Goal: Obtain resource: Obtain resource

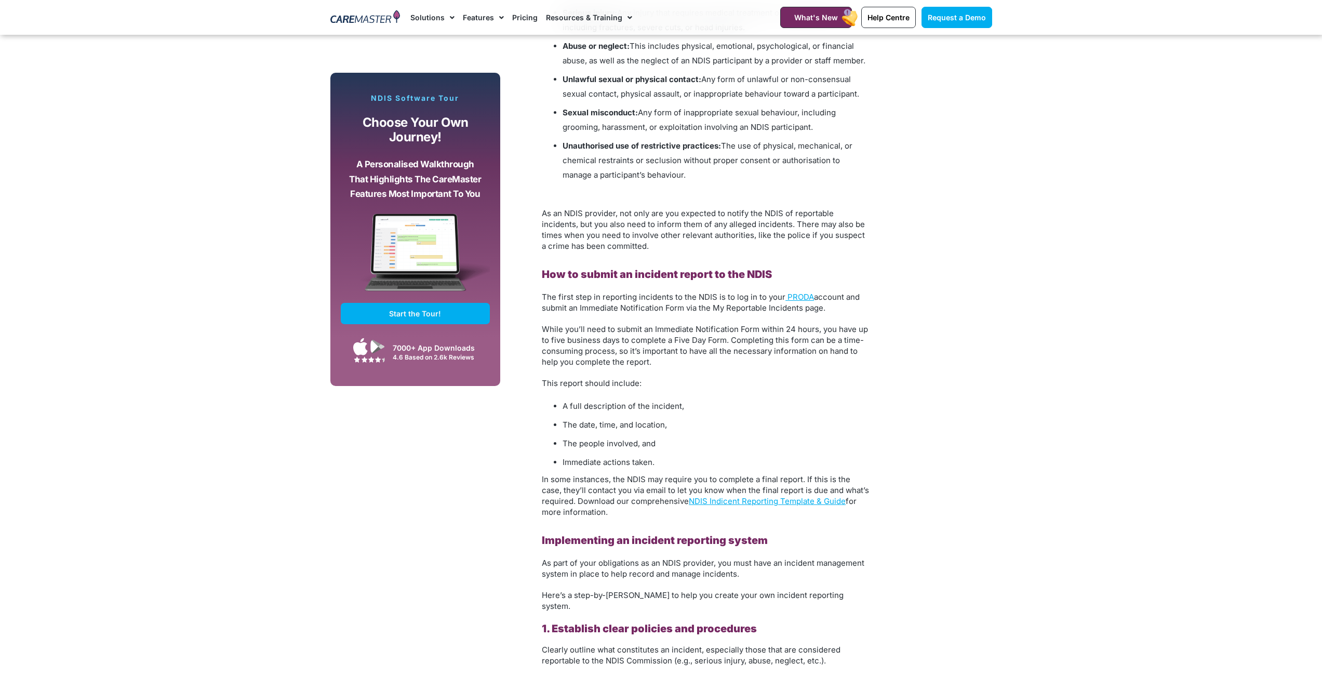
scroll to position [1402, 0]
click at [787, 504] on link "NDIS Indicent Reporting Template & Guide" at bounding box center [767, 500] width 157 height 10
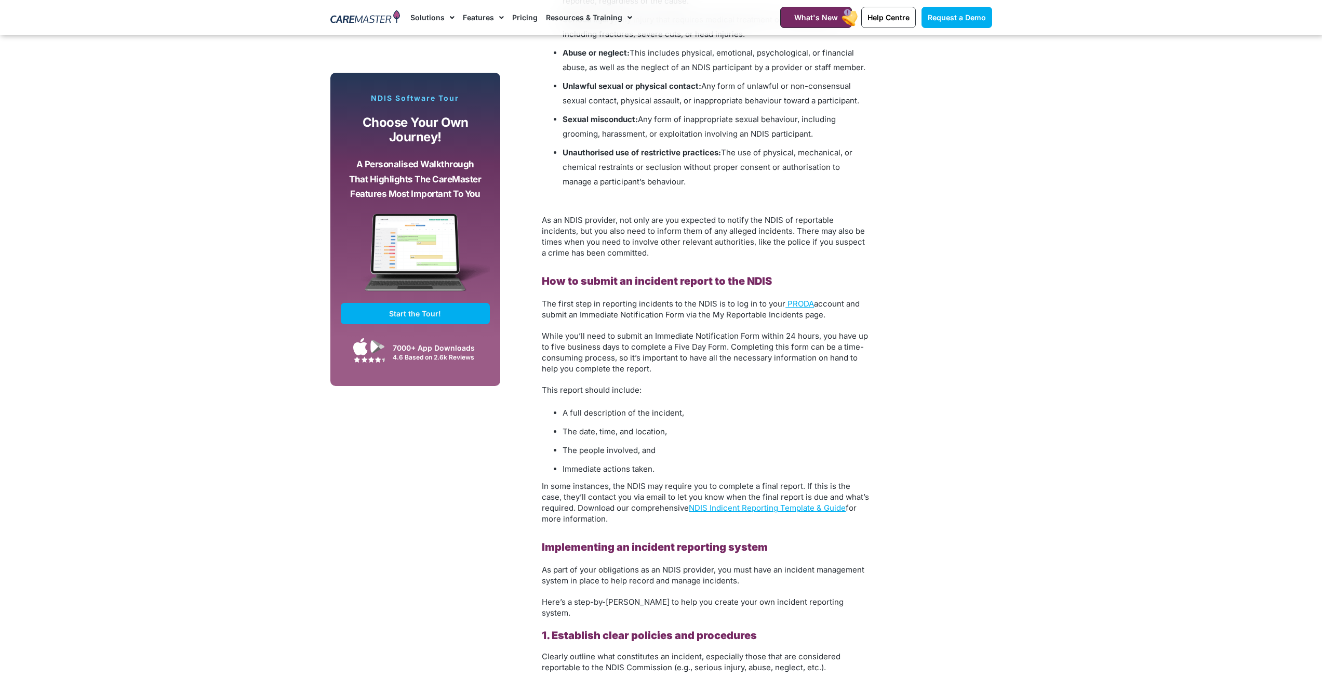
scroll to position [1402, 0]
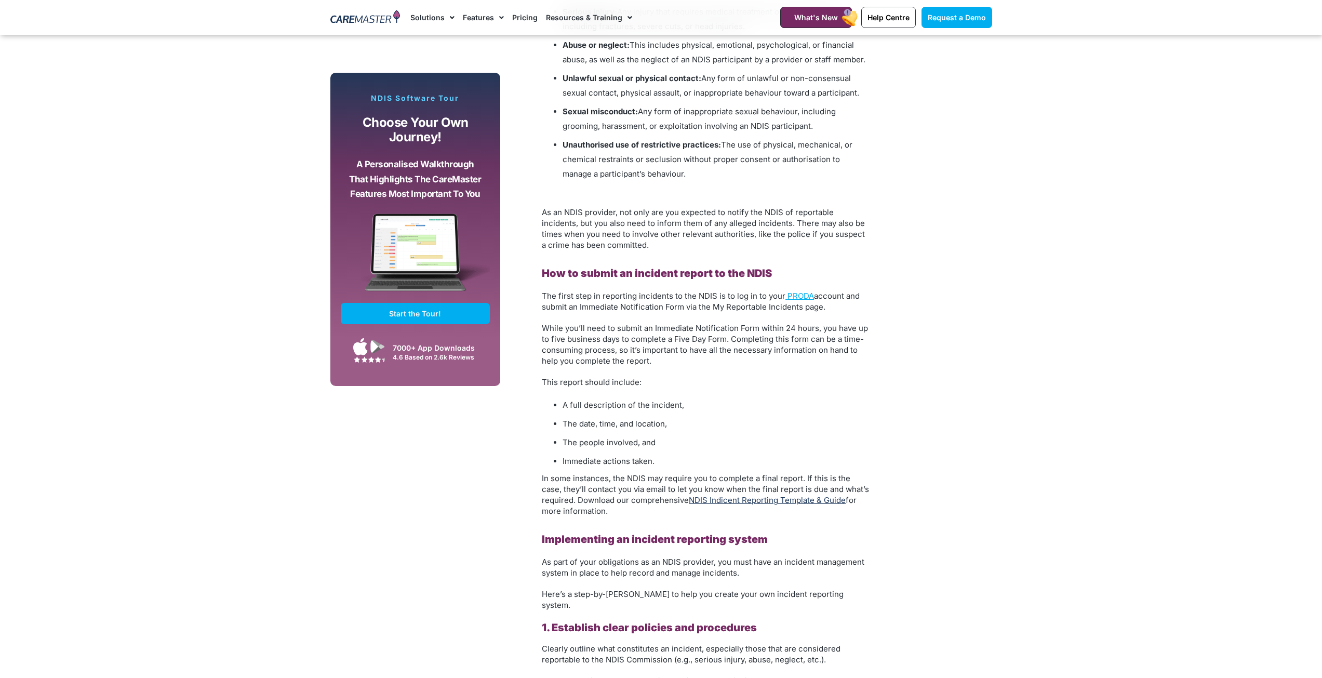
click at [797, 499] on link "NDIS Indicent Reporting Template & Guide" at bounding box center [767, 500] width 157 height 10
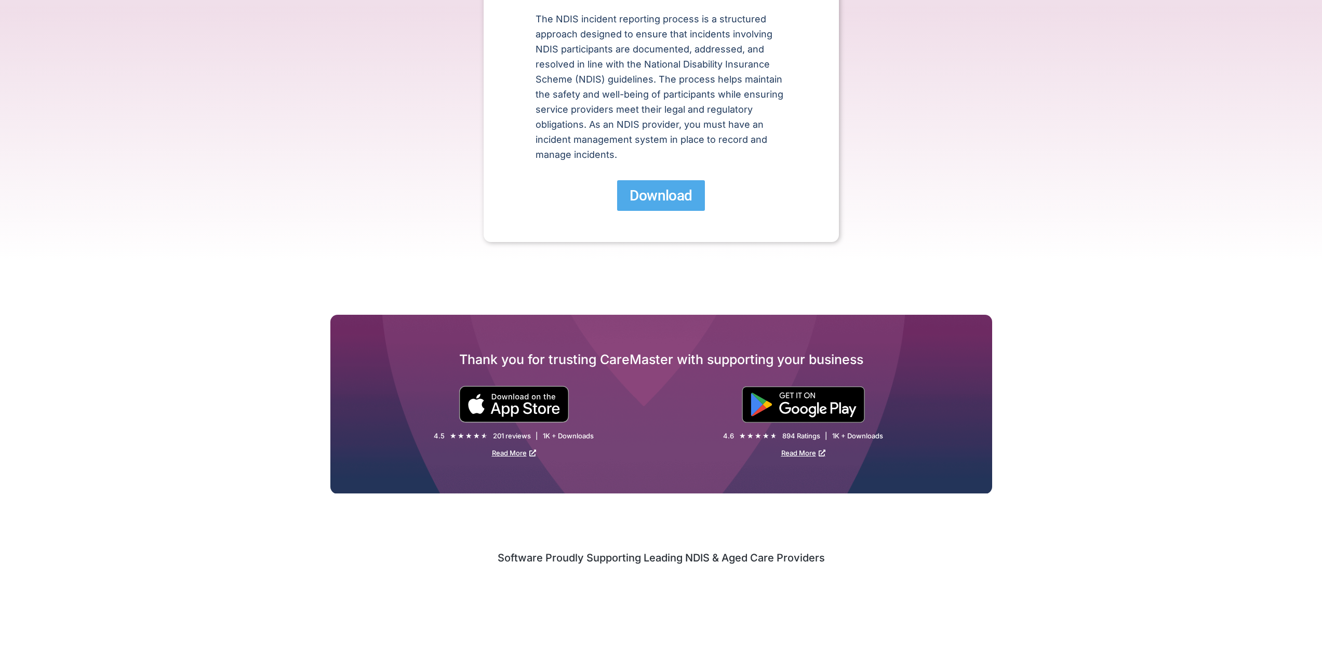
scroll to position [312, 0]
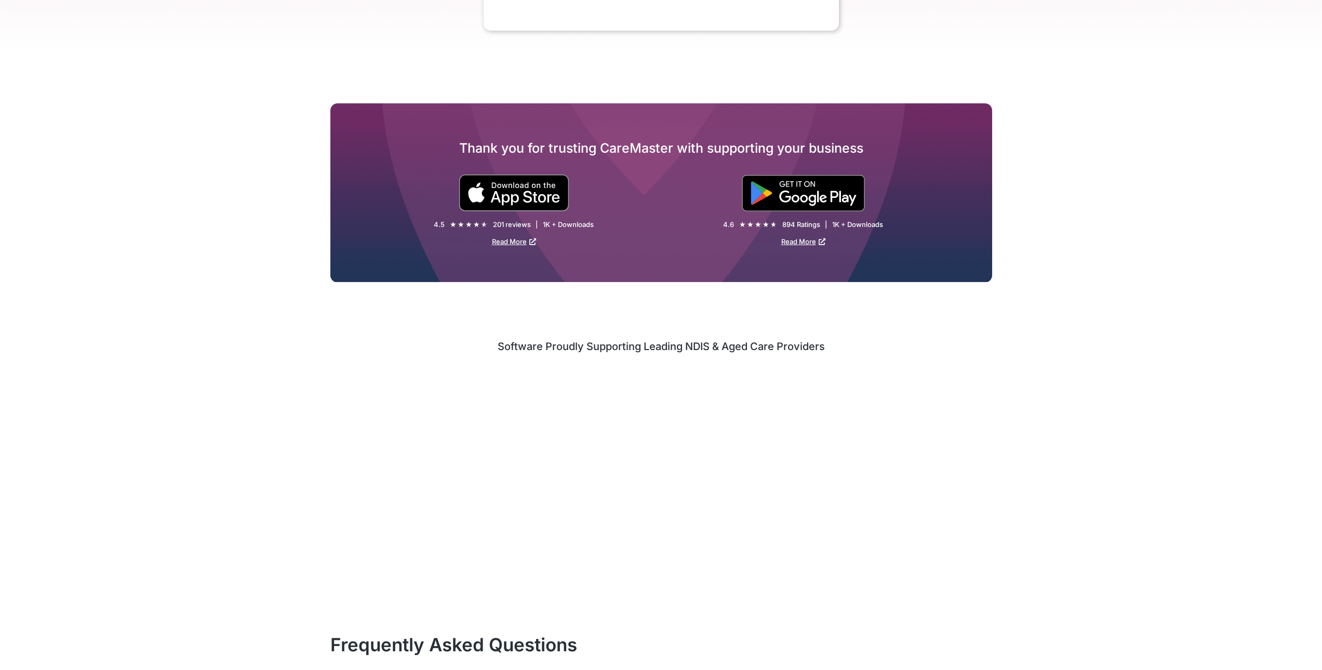
scroll to position [623, 0]
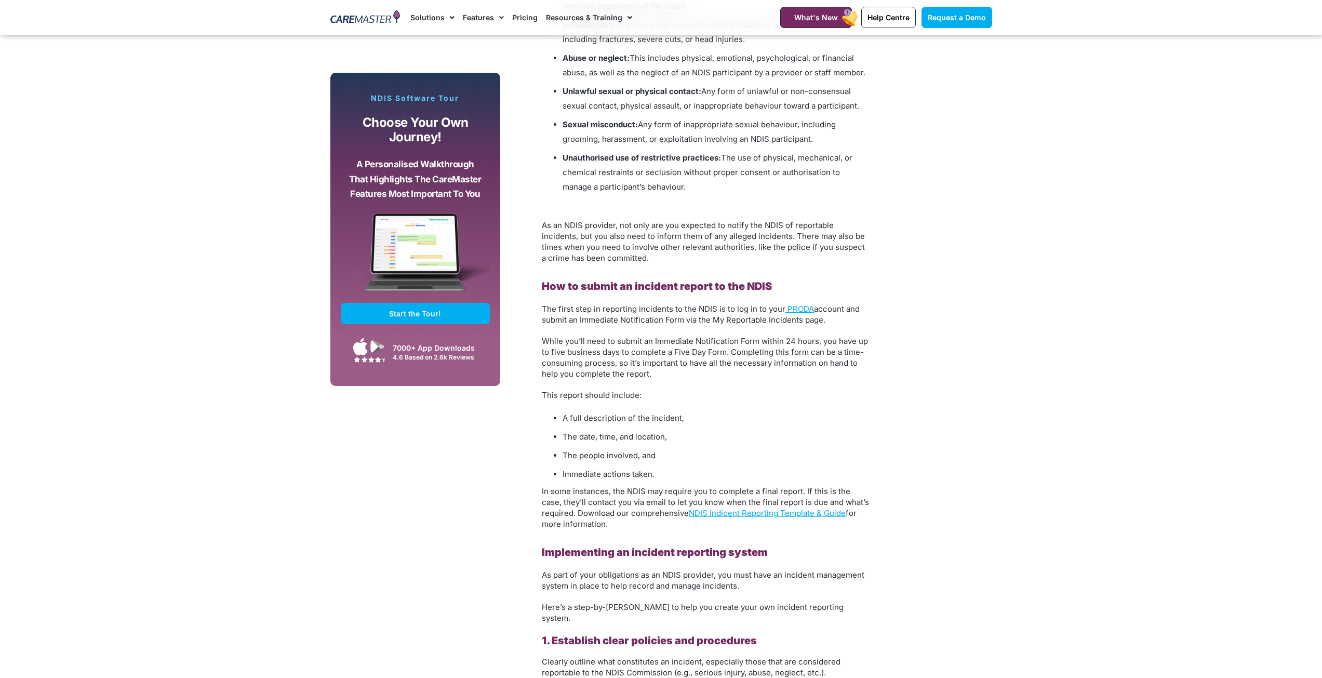
scroll to position [1402, 0]
